Goal: Information Seeking & Learning: Learn about a topic

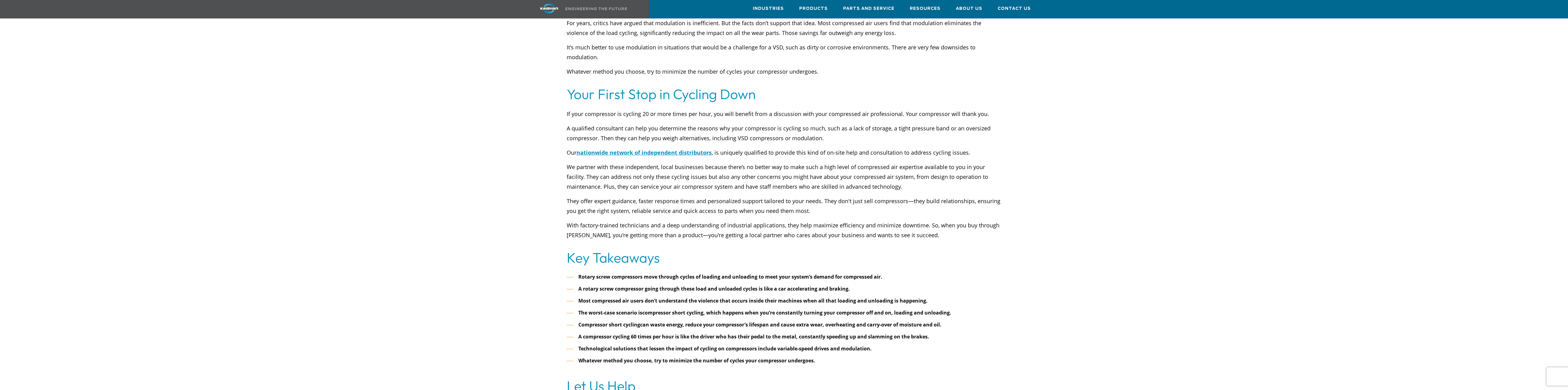
scroll to position [2303, 0]
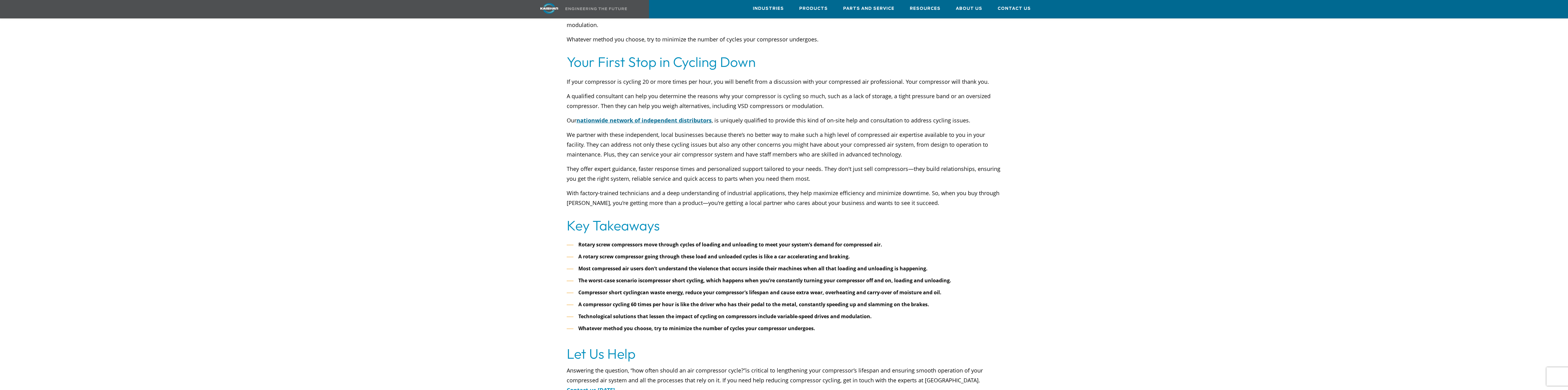
click at [659, 117] on span "nationwide network of independent distributors" at bounding box center [644, 120] width 135 height 7
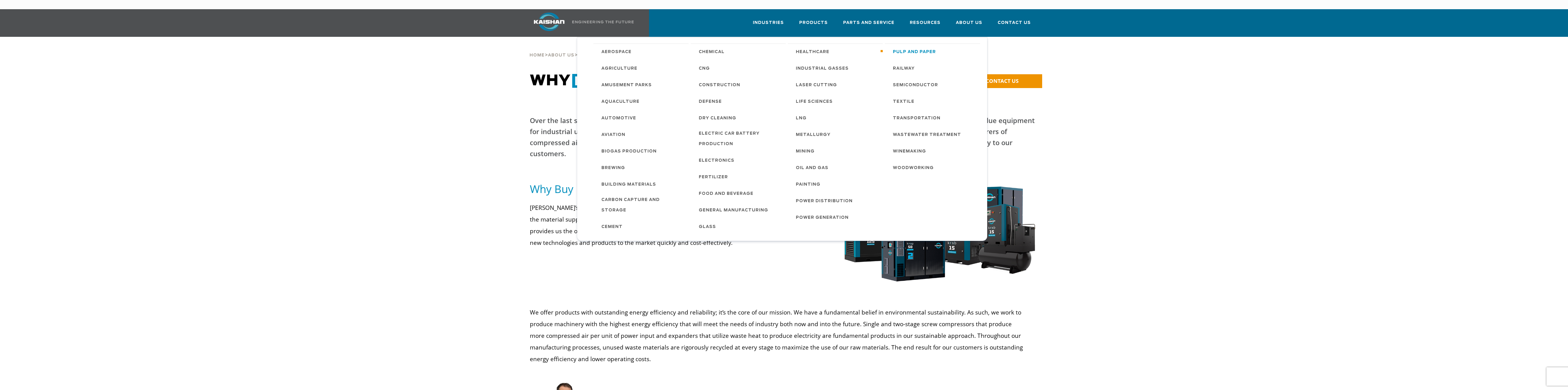
click at [912, 47] on span "Pulp and Paper" at bounding box center [914, 52] width 43 height 10
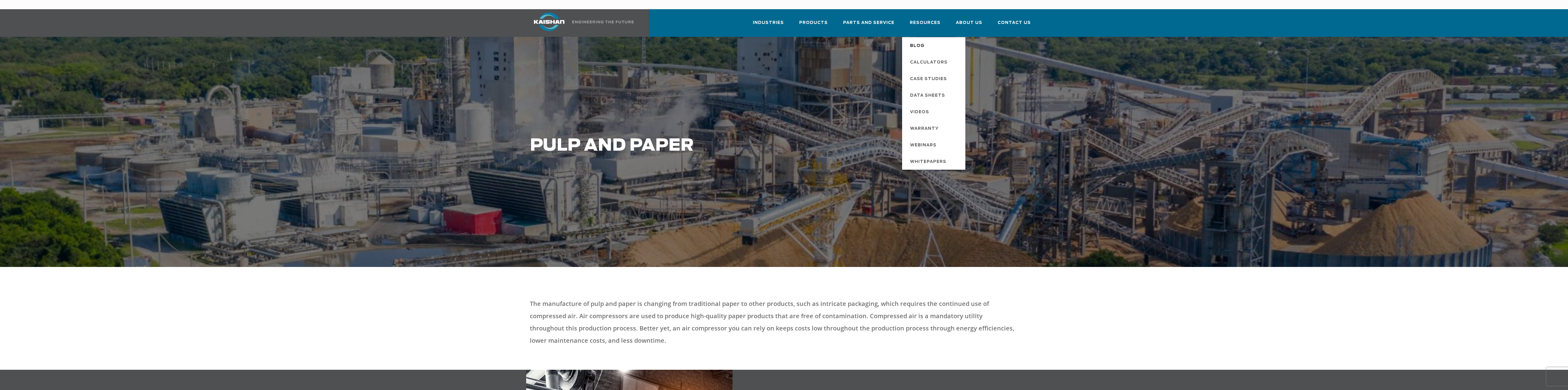
click at [922, 41] on span "Blog" at bounding box center [917, 46] width 15 height 10
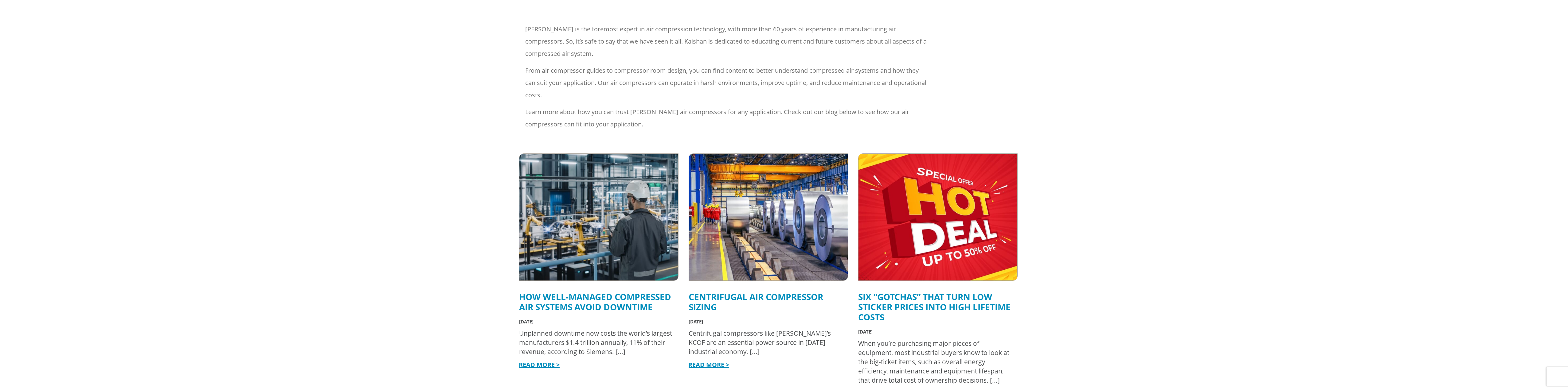
scroll to position [123, 0]
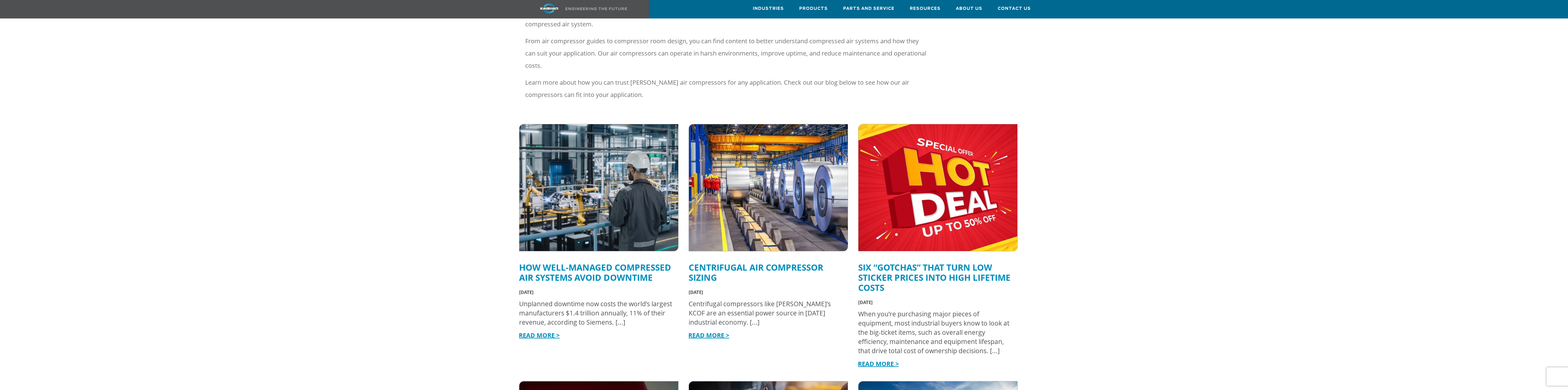
click at [732, 262] on link "Centrifugal Air Compressor Sizing" at bounding box center [755, 273] width 135 height 22
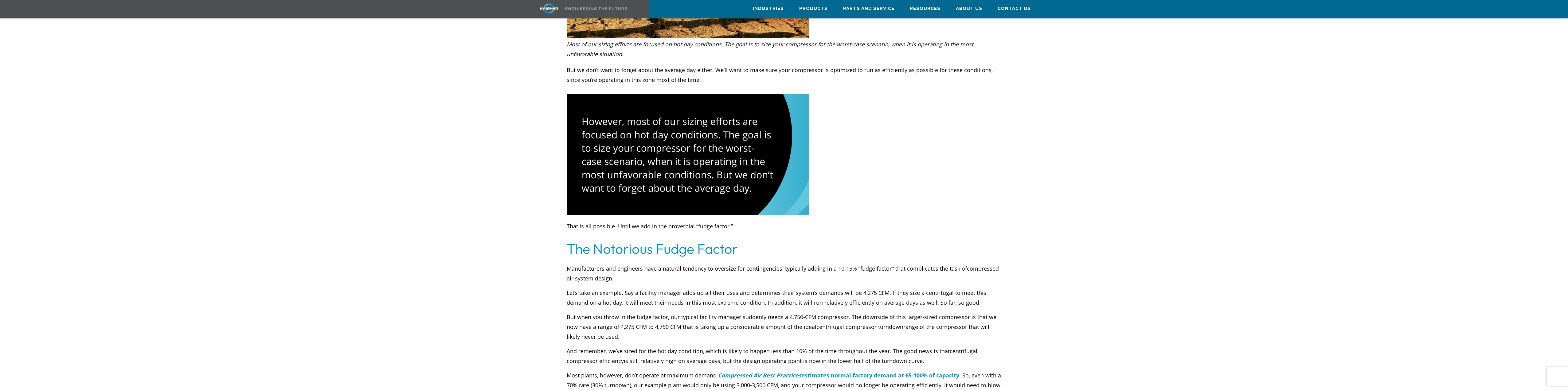
scroll to position [952, 0]
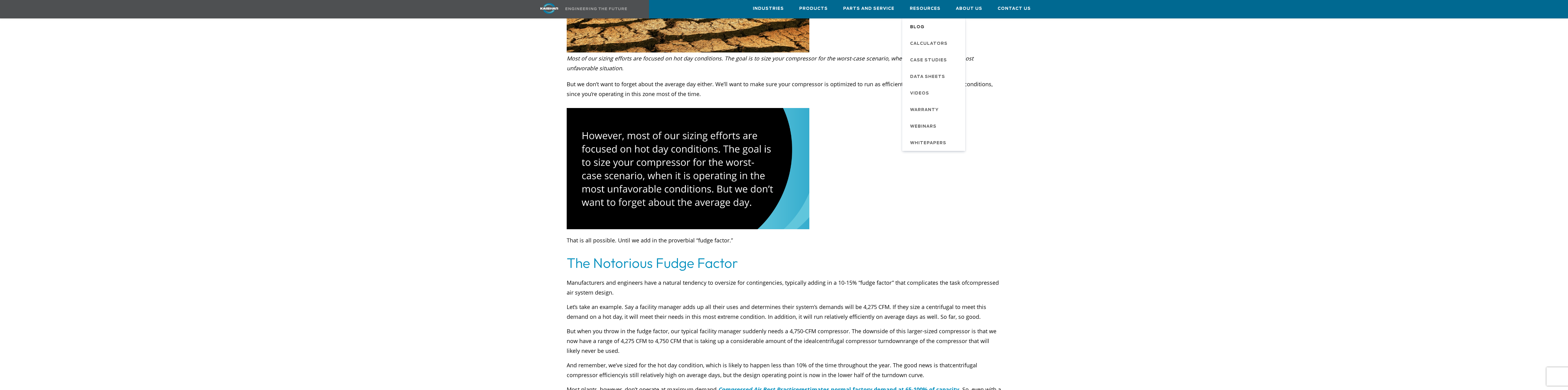
click at [924, 27] on span "Blog" at bounding box center [917, 27] width 15 height 10
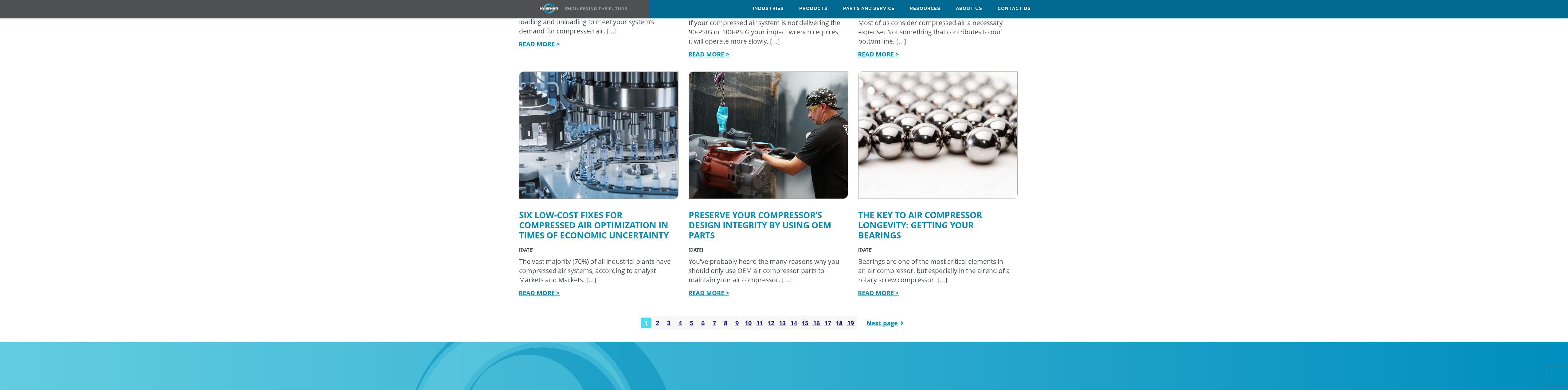
scroll to position [675, 0]
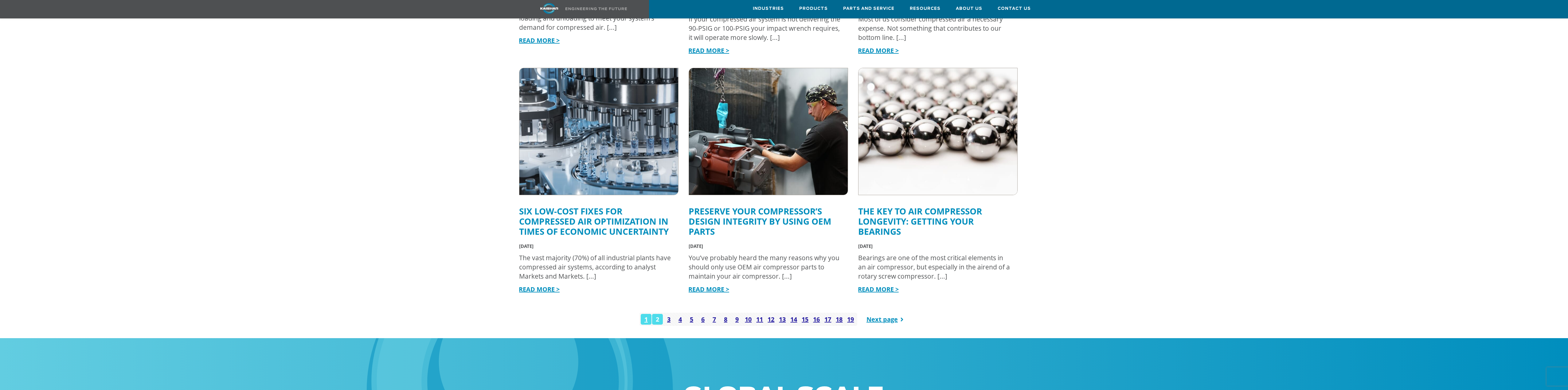
click at [657, 314] on link "2" at bounding box center [657, 319] width 11 height 11
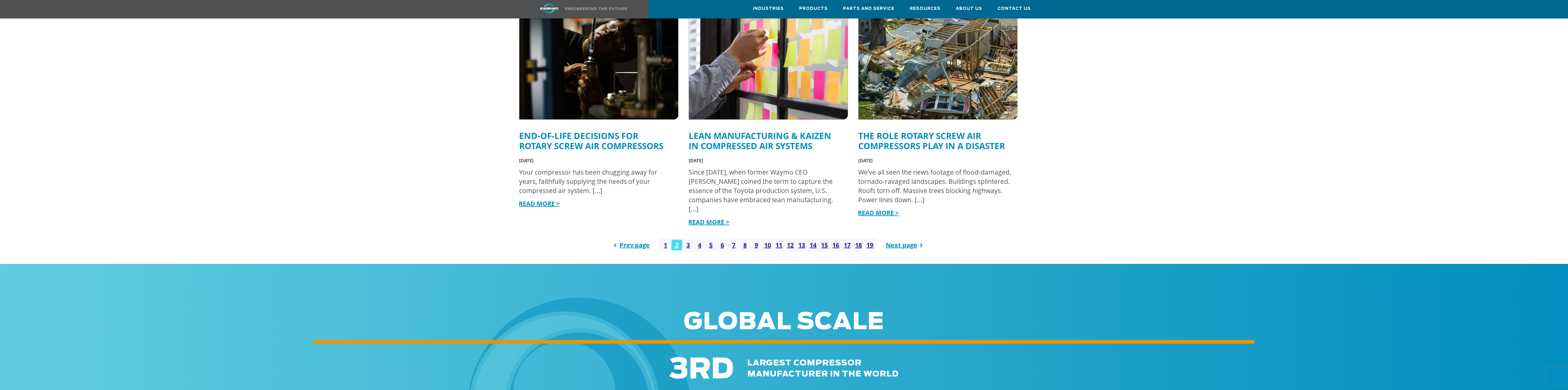
scroll to position [798, 0]
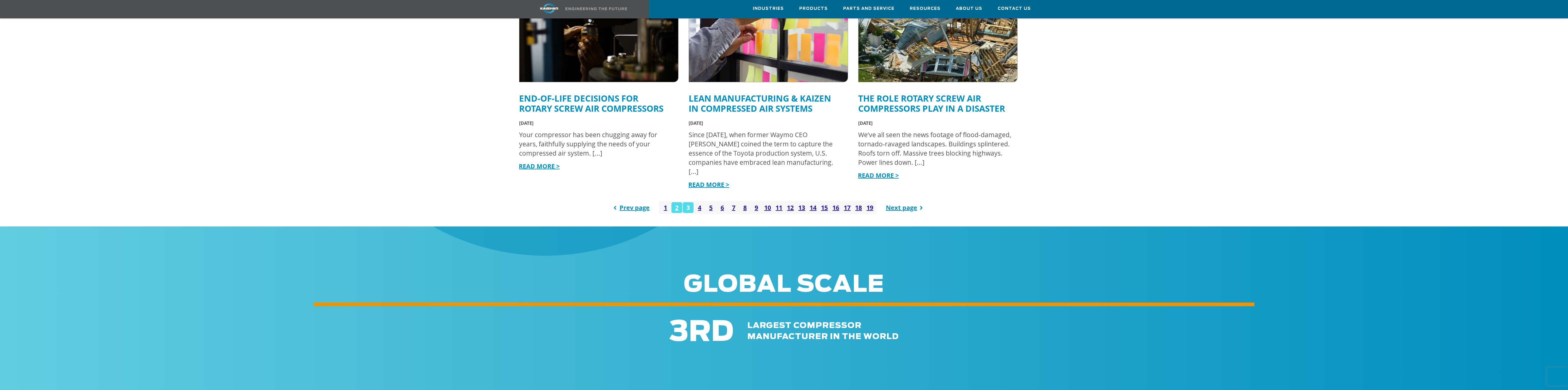
click at [689, 203] on link "3" at bounding box center [688, 208] width 11 height 11
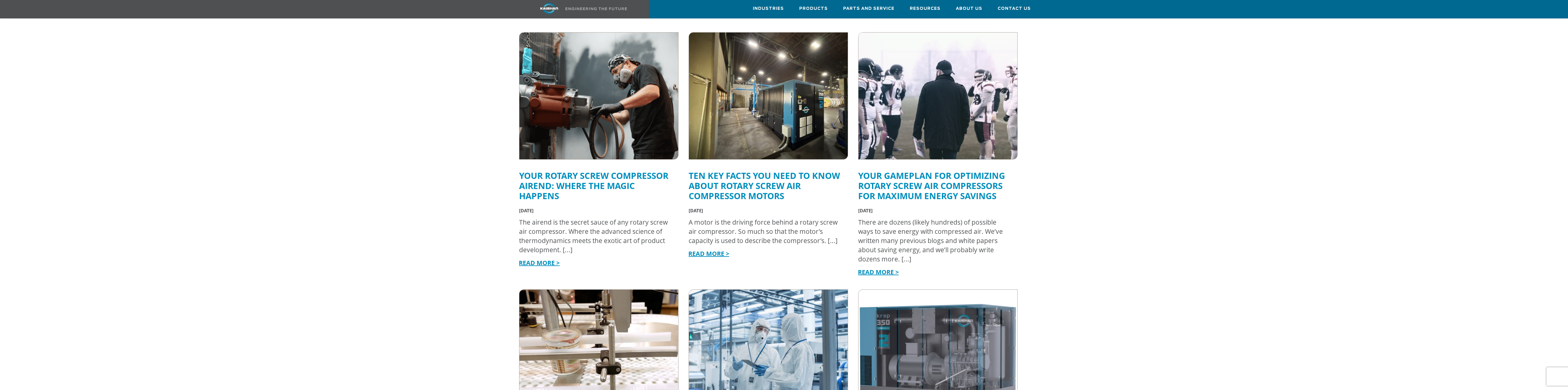
scroll to position [215, 0]
click at [738, 175] on link "Ten Key Facts You Need to Know About Rotary Screw Air Compressor Motors" at bounding box center [764, 186] width 152 height 32
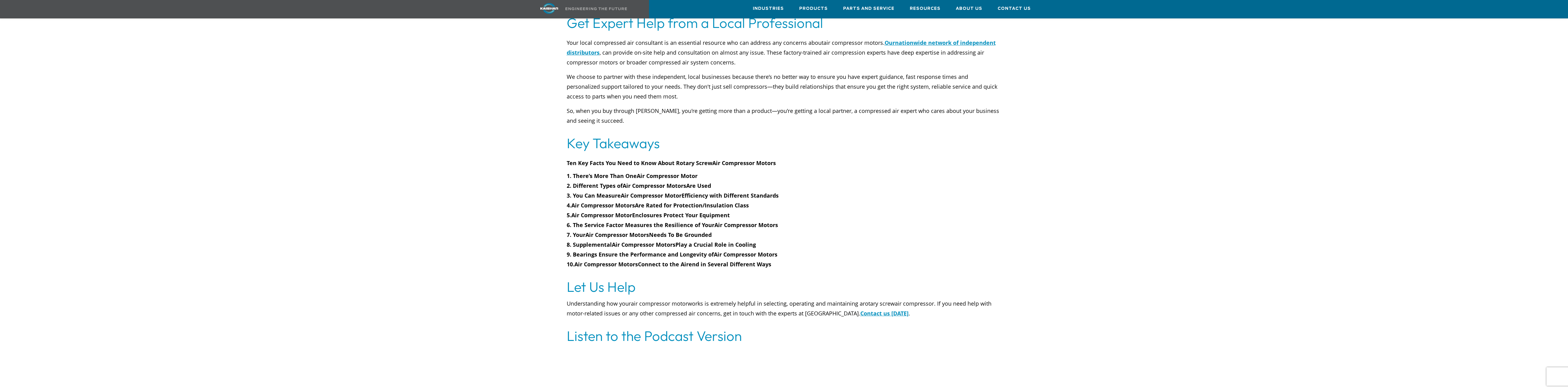
scroll to position [2456, 0]
